Goal: Find specific page/section: Find specific page/section

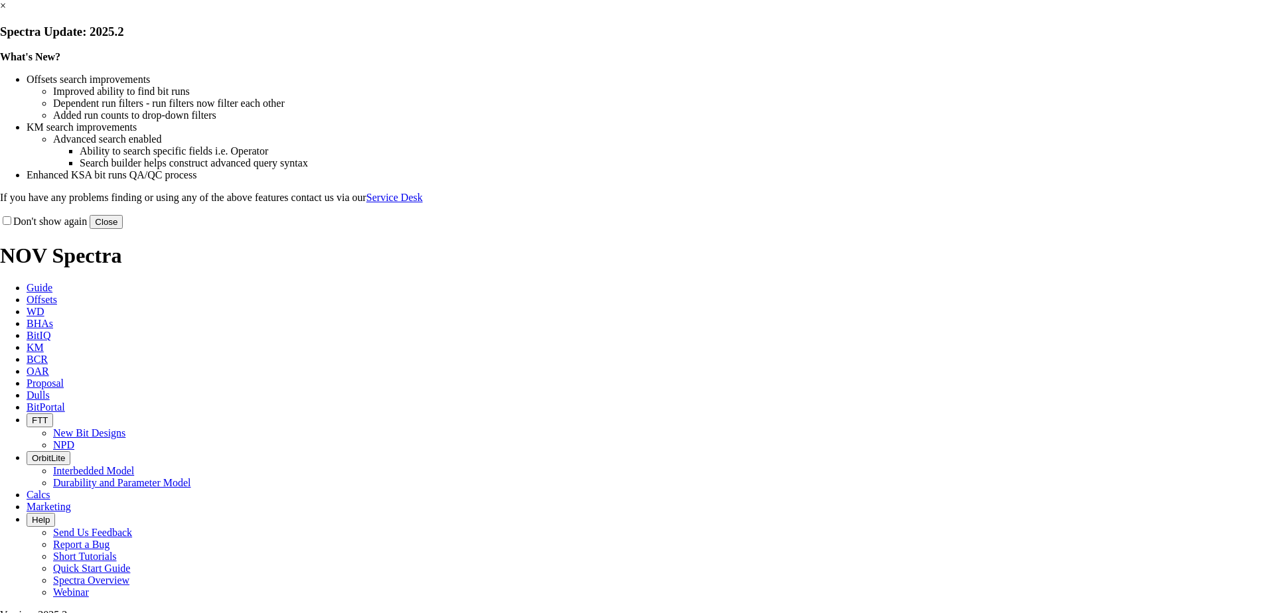
click at [6, 11] on link "×" at bounding box center [3, 5] width 6 height 11
